Goal: Submit feedback/report problem

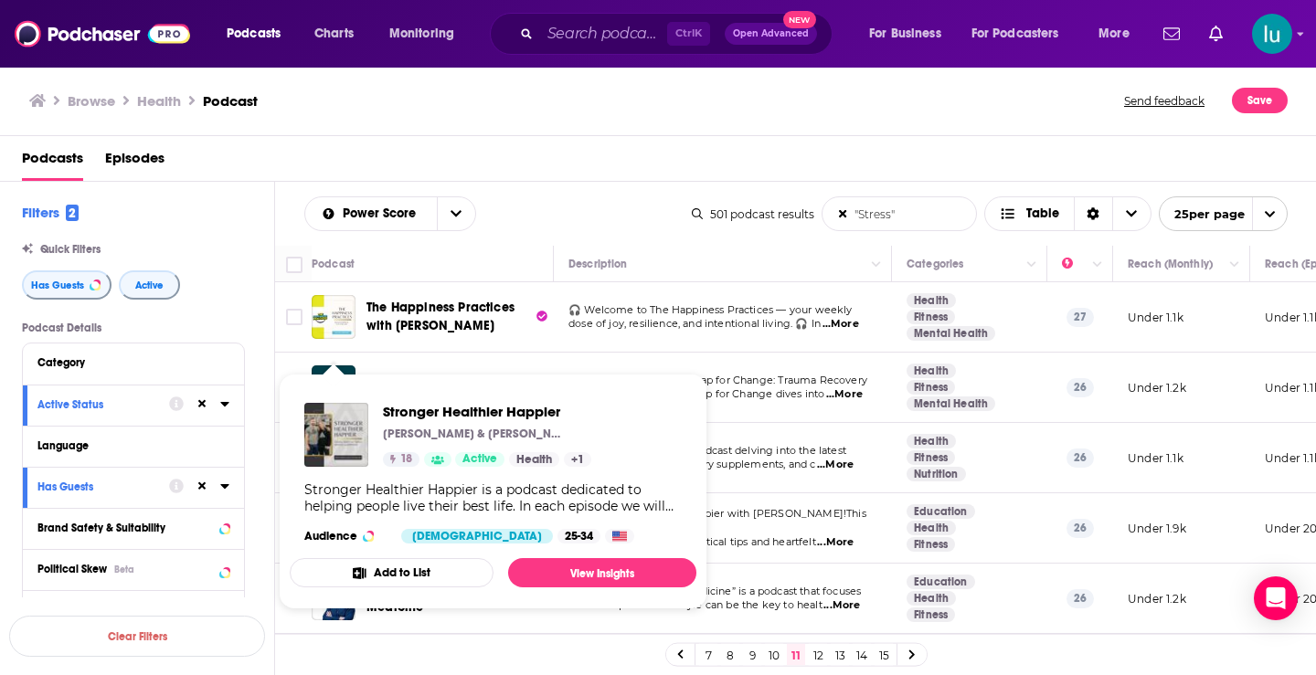
scroll to position [1295, 0]
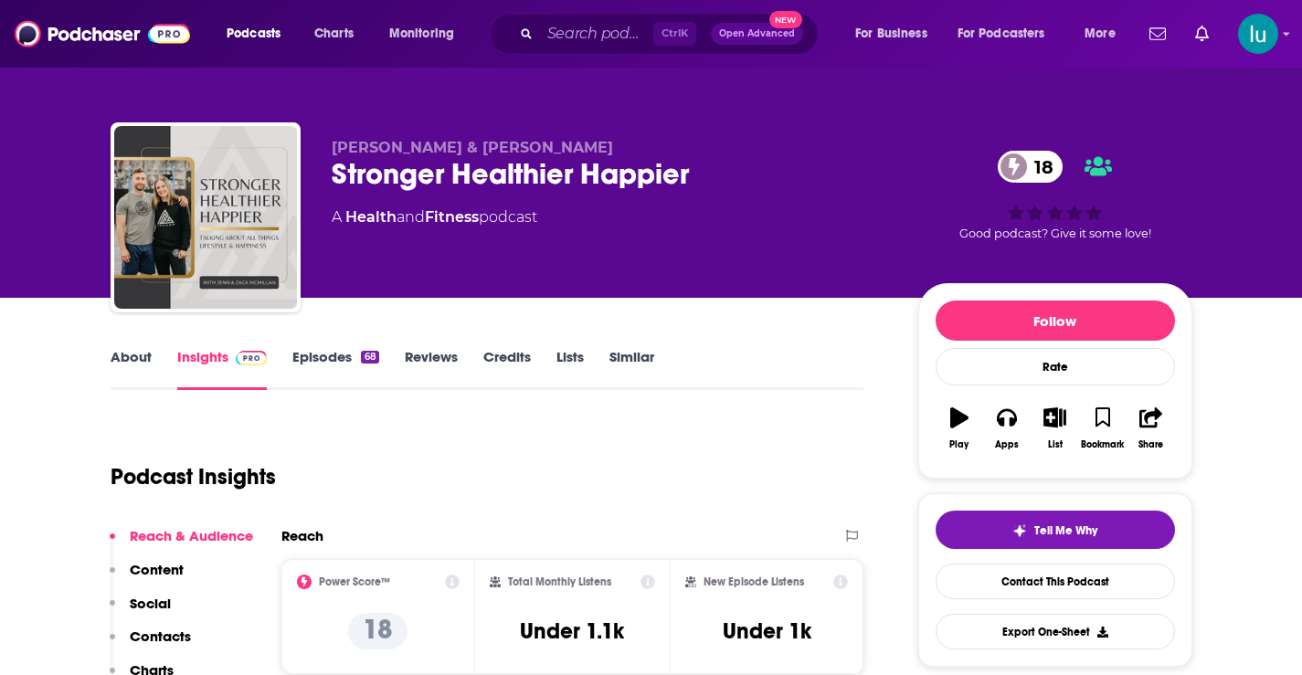
click at [131, 363] on link "About" at bounding box center [131, 369] width 41 height 42
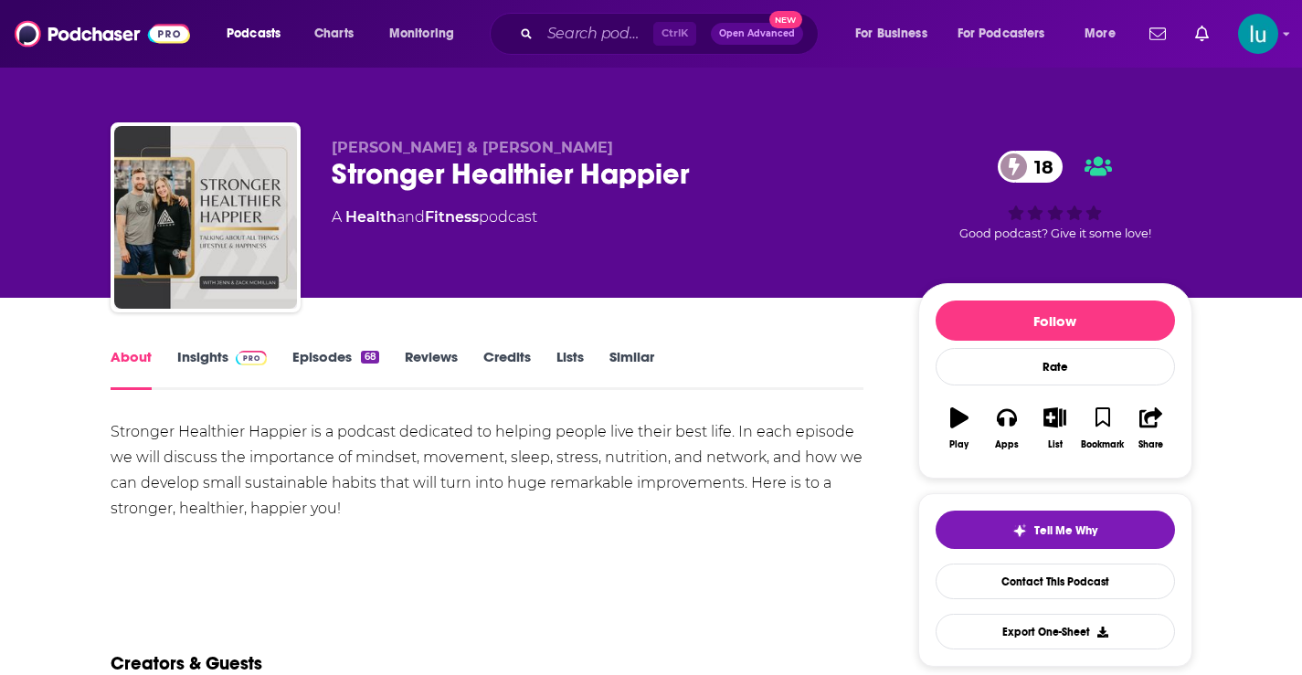
click at [319, 358] on link "Episodes 68" at bounding box center [335, 369] width 86 height 42
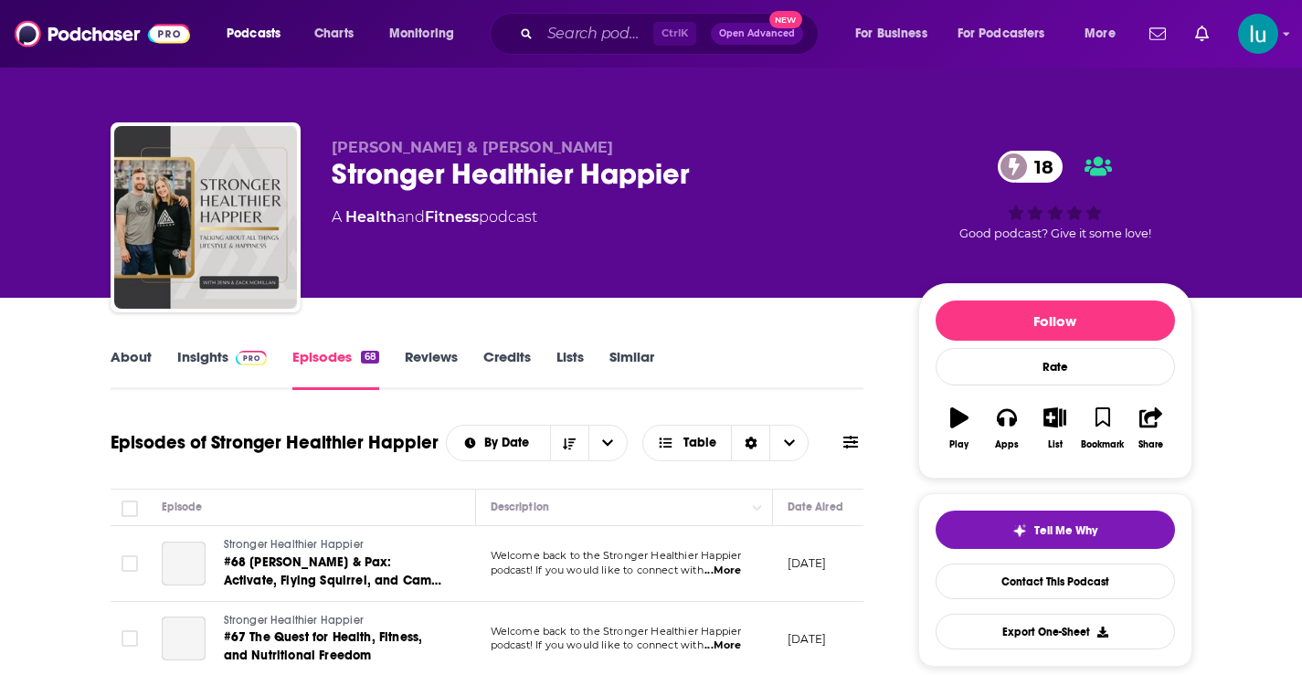
scroll to position [398, 0]
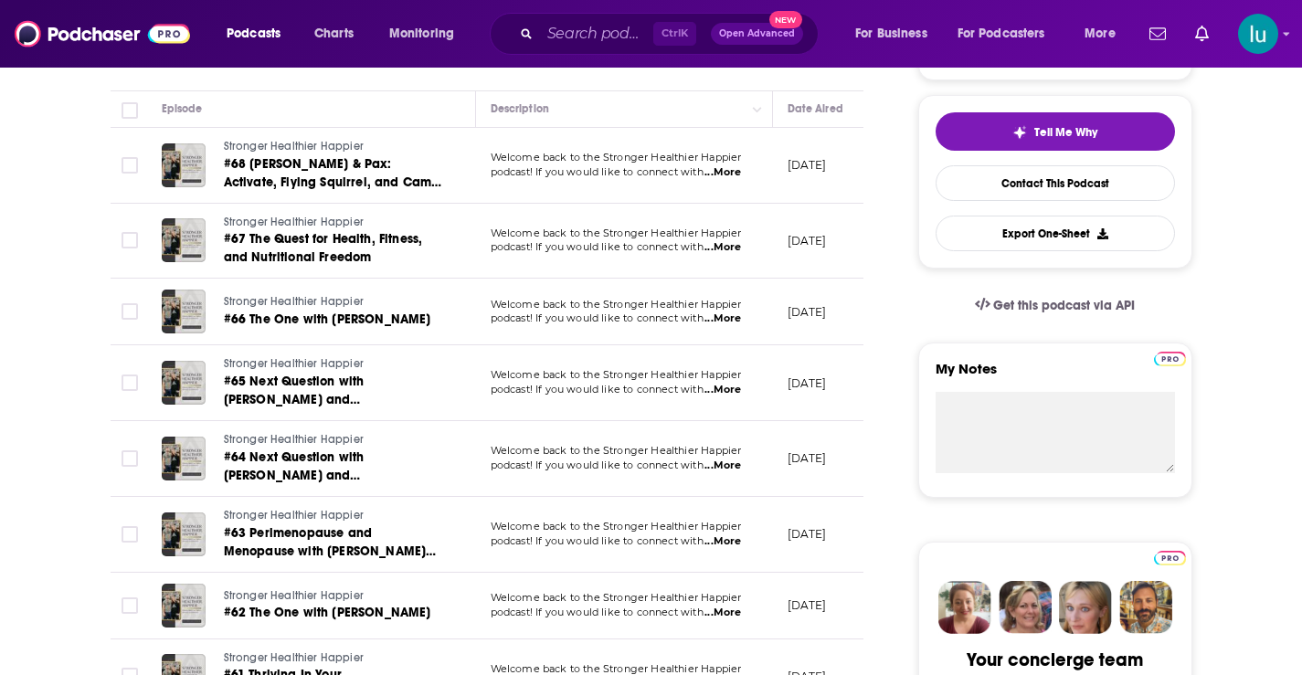
click at [731, 541] on span "...More" at bounding box center [722, 541] width 37 height 15
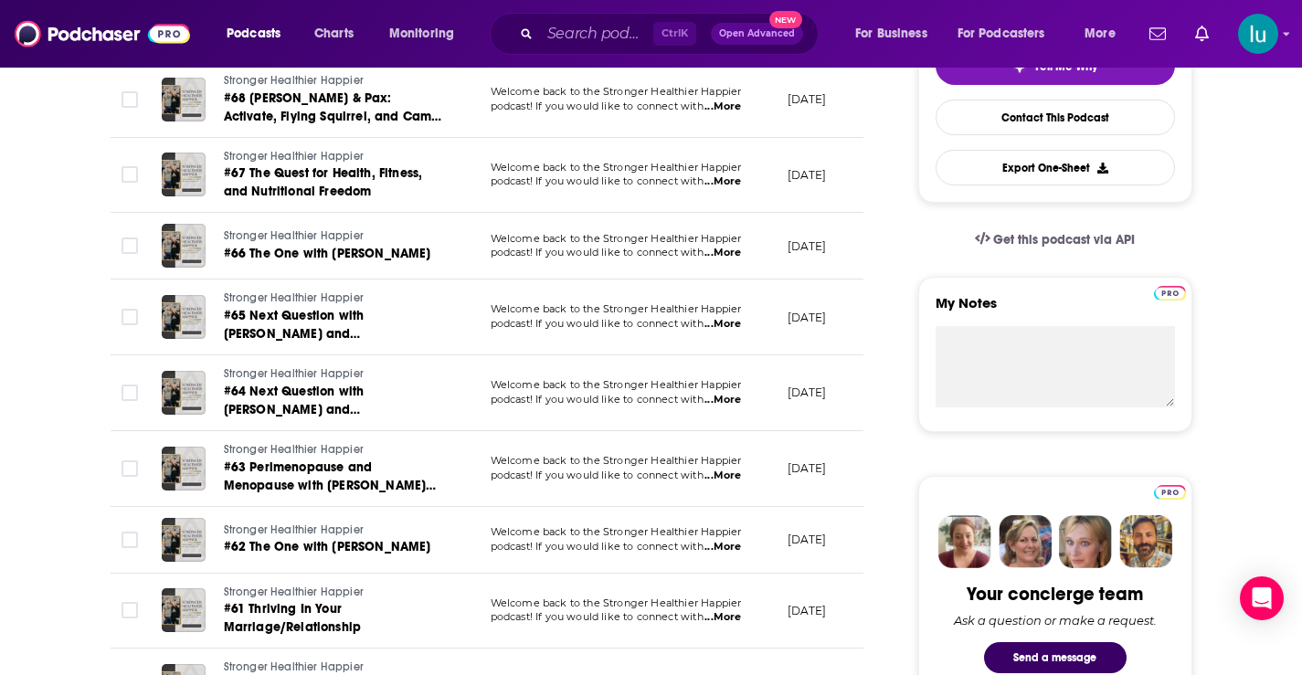
scroll to position [613, 0]
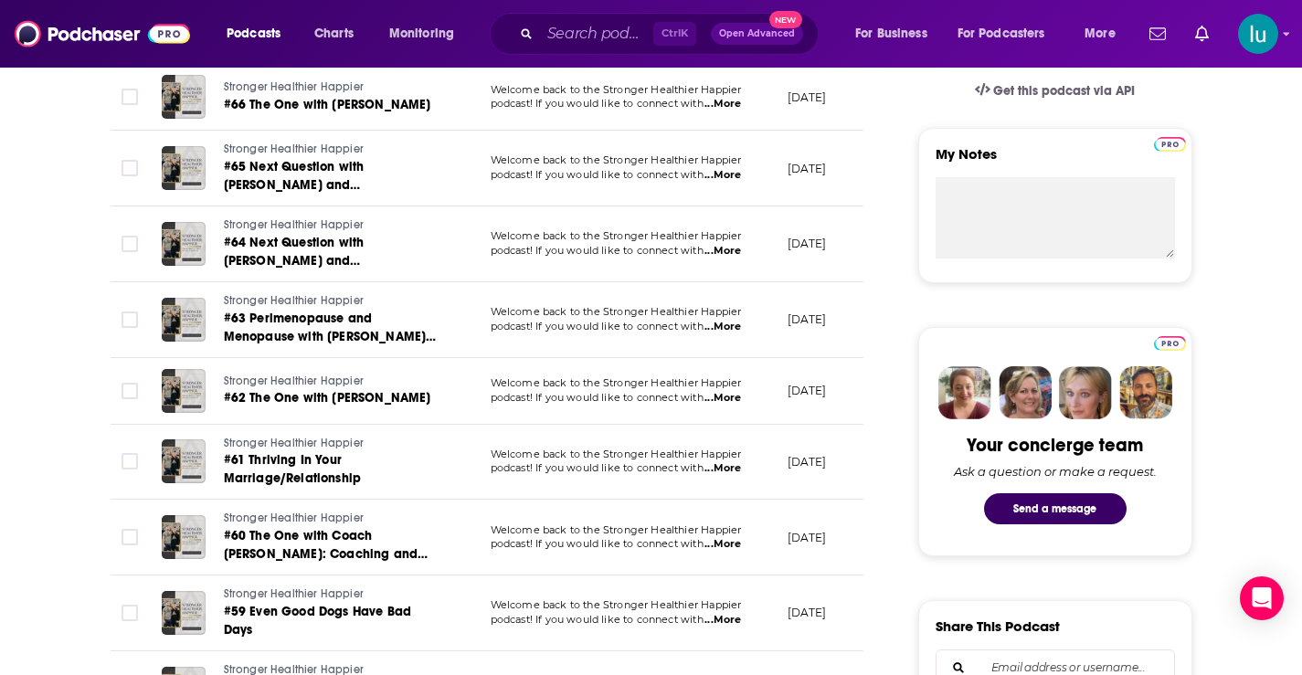
click at [734, 398] on span "...More" at bounding box center [722, 398] width 37 height 15
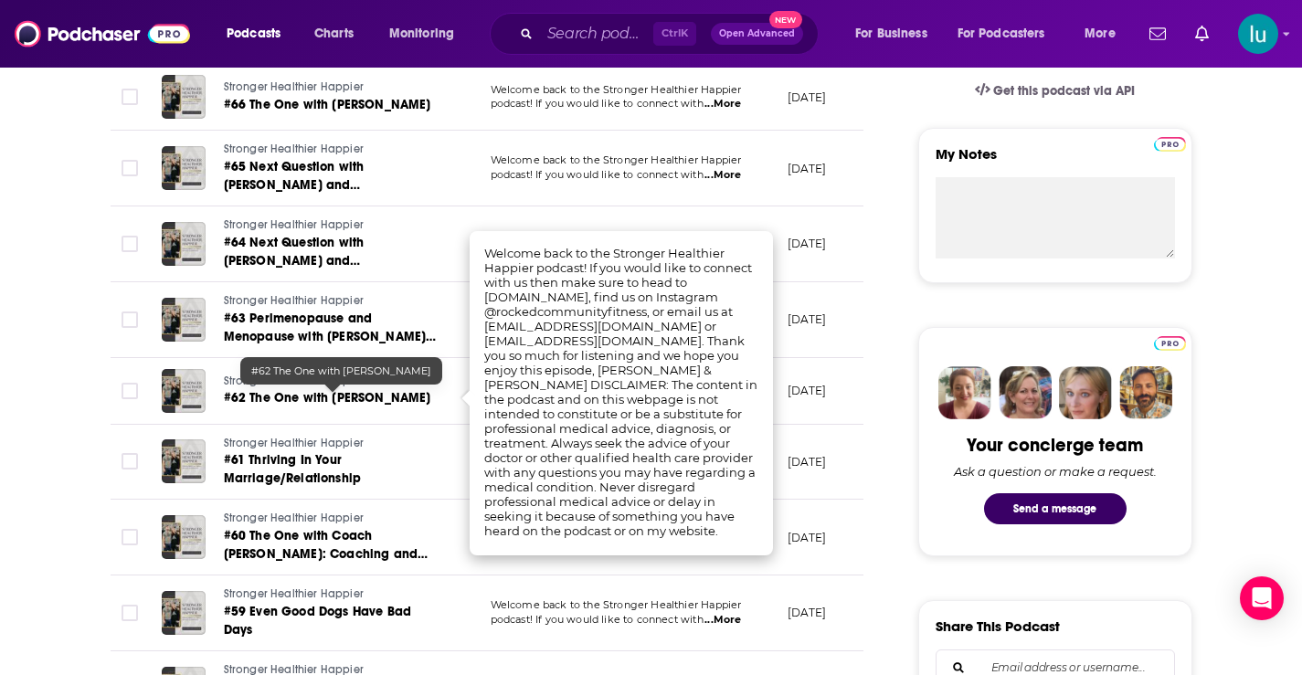
click at [291, 396] on span "#62 The One with Susan Dupuis" at bounding box center [327, 398] width 207 height 16
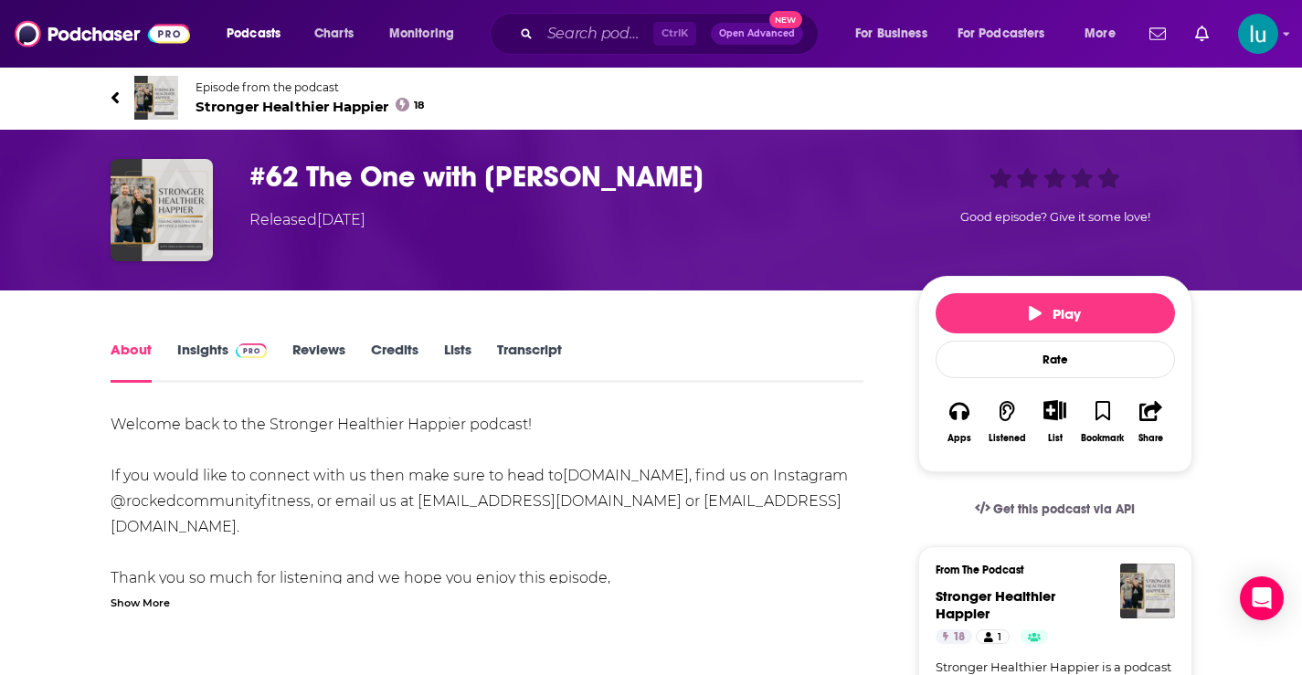
click at [209, 352] on link "Insights" at bounding box center [222, 362] width 90 height 42
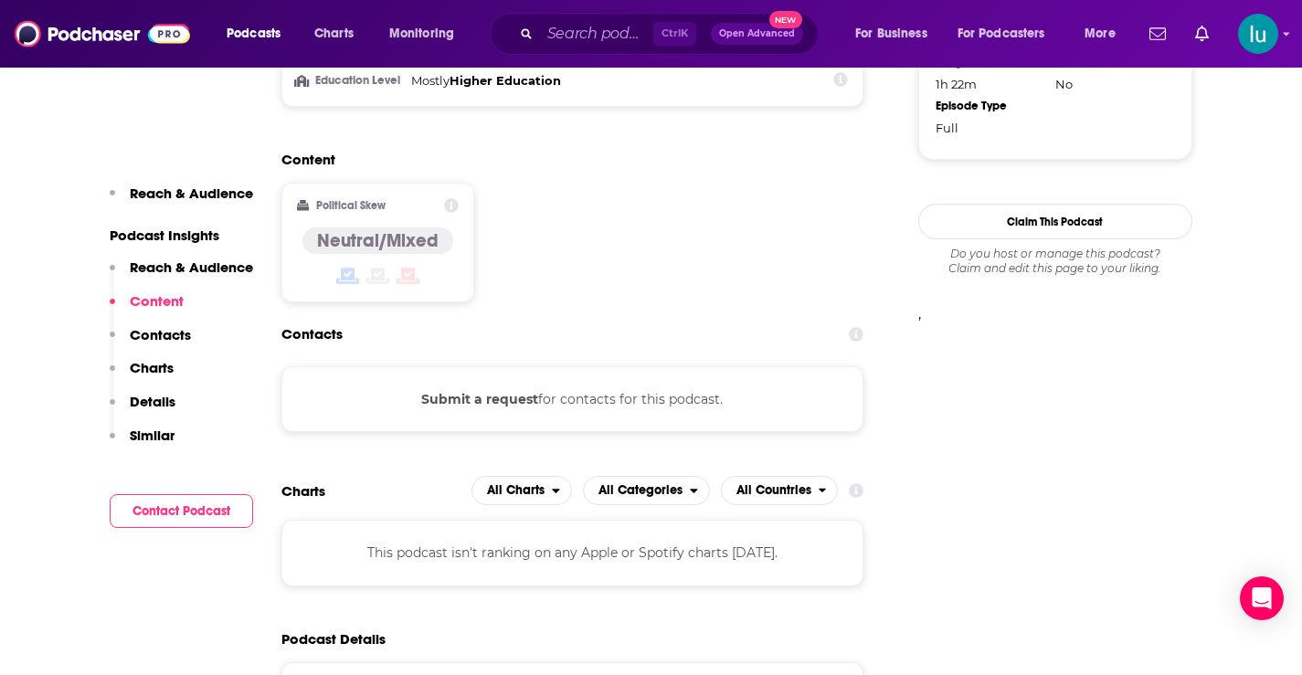
scroll to position [1453, 0]
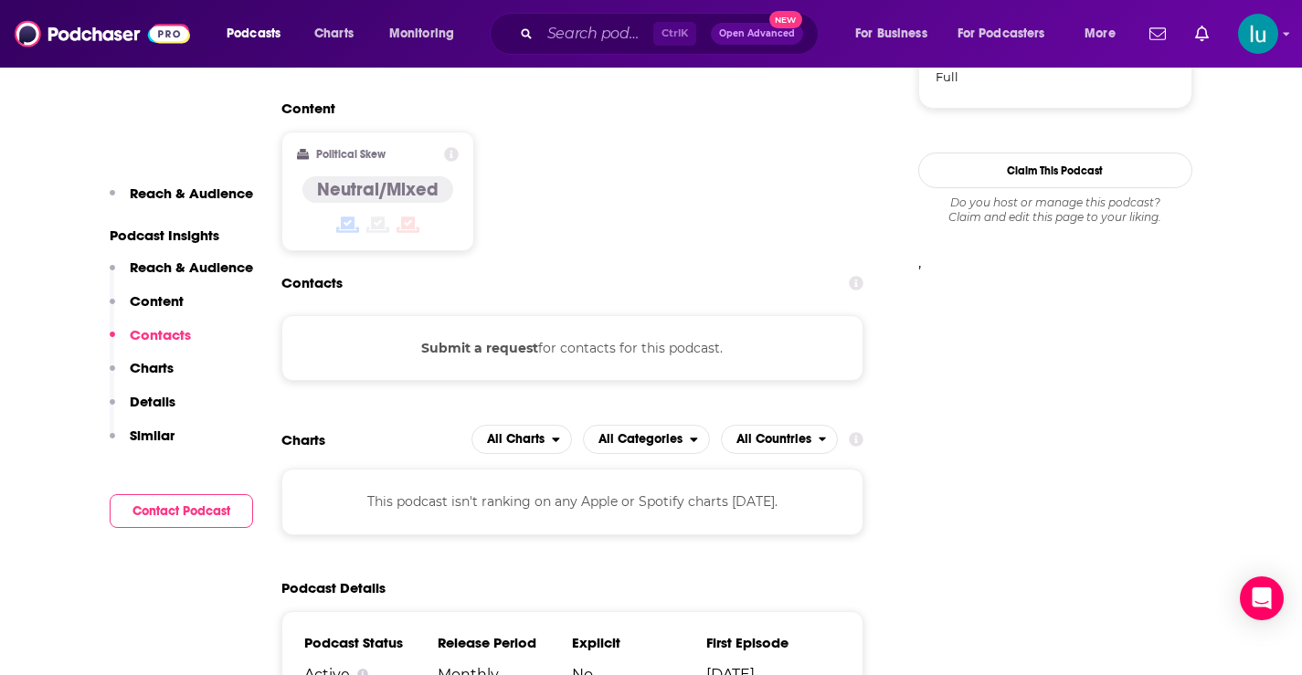
click at [481, 345] on button "Submit a request" at bounding box center [479, 348] width 117 height 20
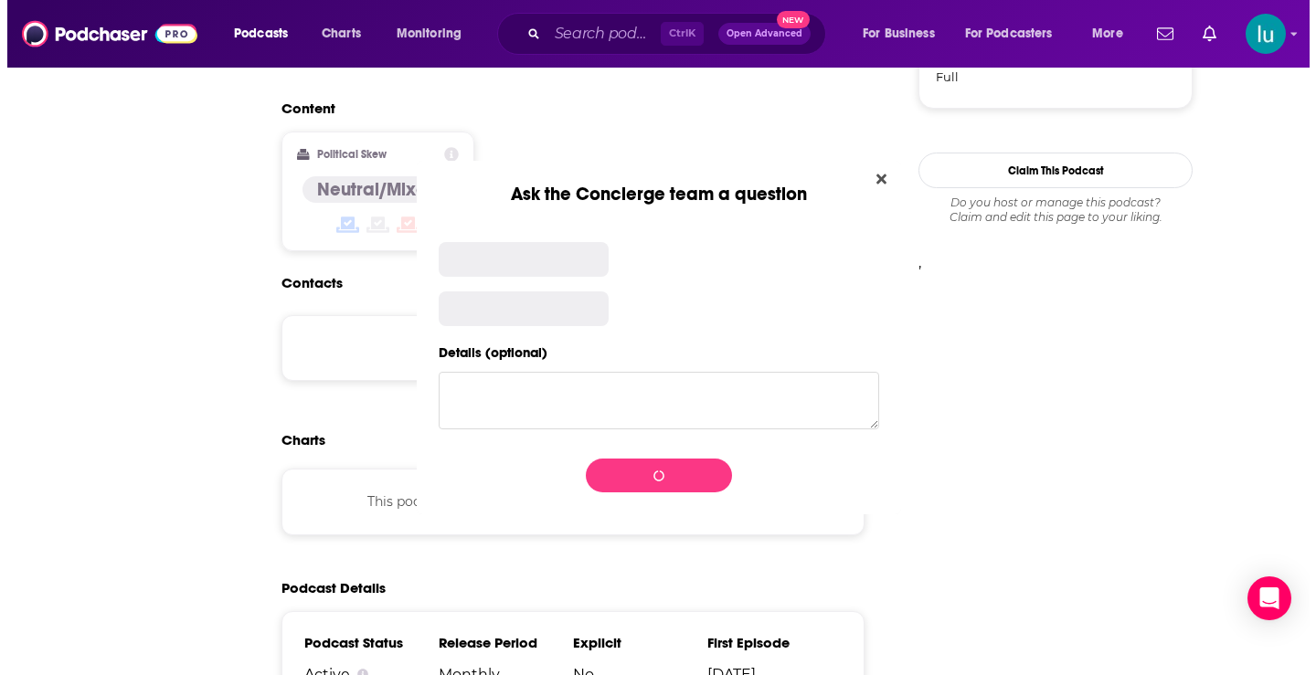
scroll to position [0, 0]
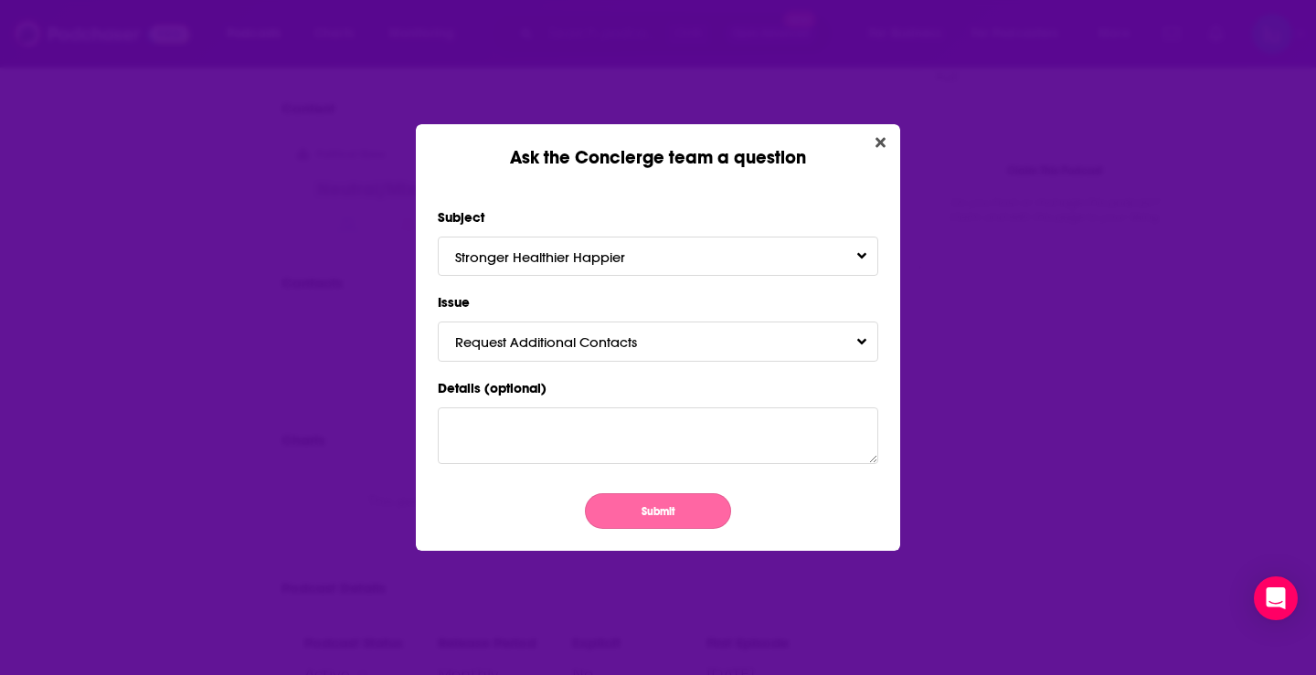
click at [656, 514] on button "Submit" at bounding box center [658, 511] width 146 height 36
